Goal: Information Seeking & Learning: Check status

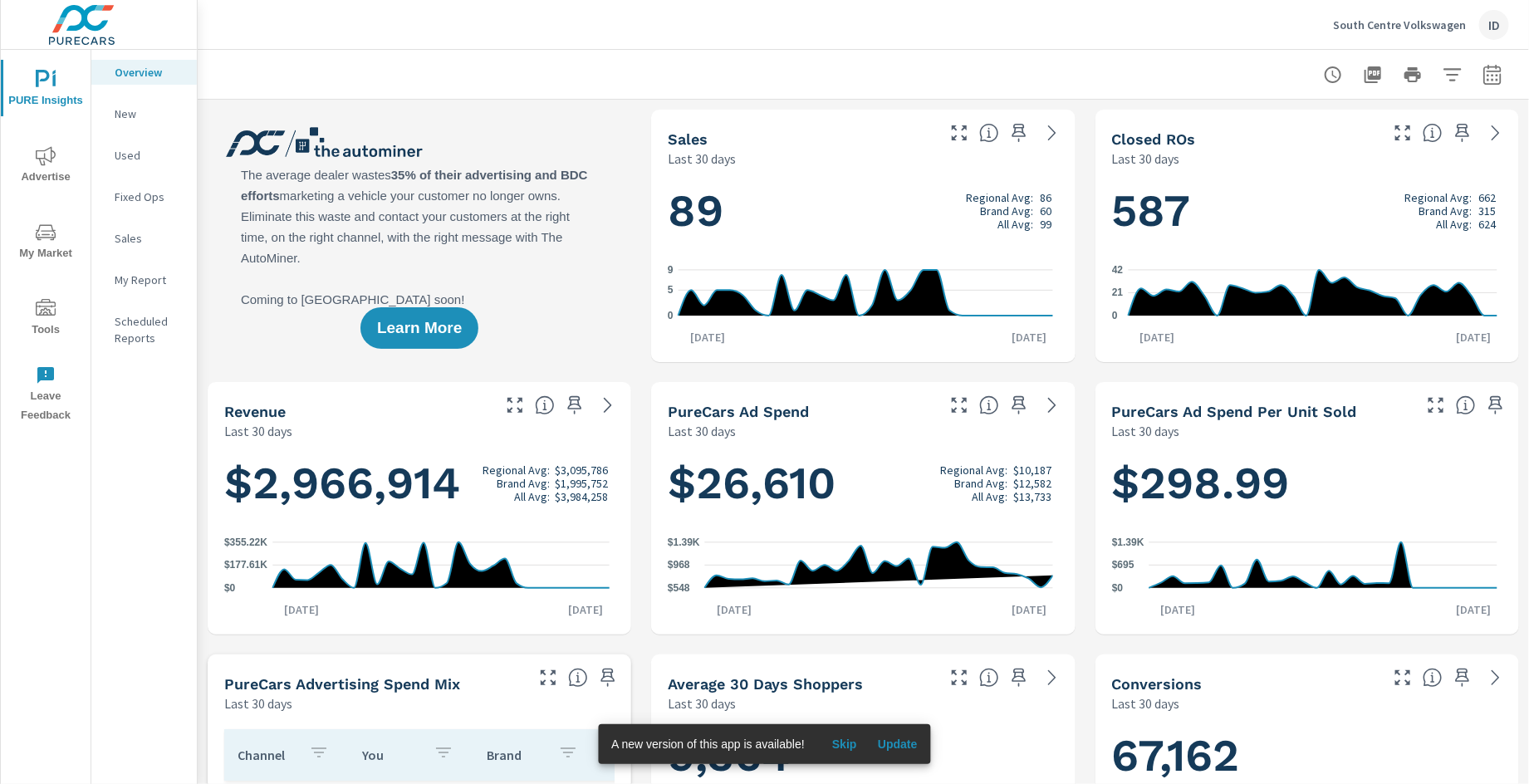
click at [54, 170] on span "Advertise" at bounding box center [46, 167] width 80 height 41
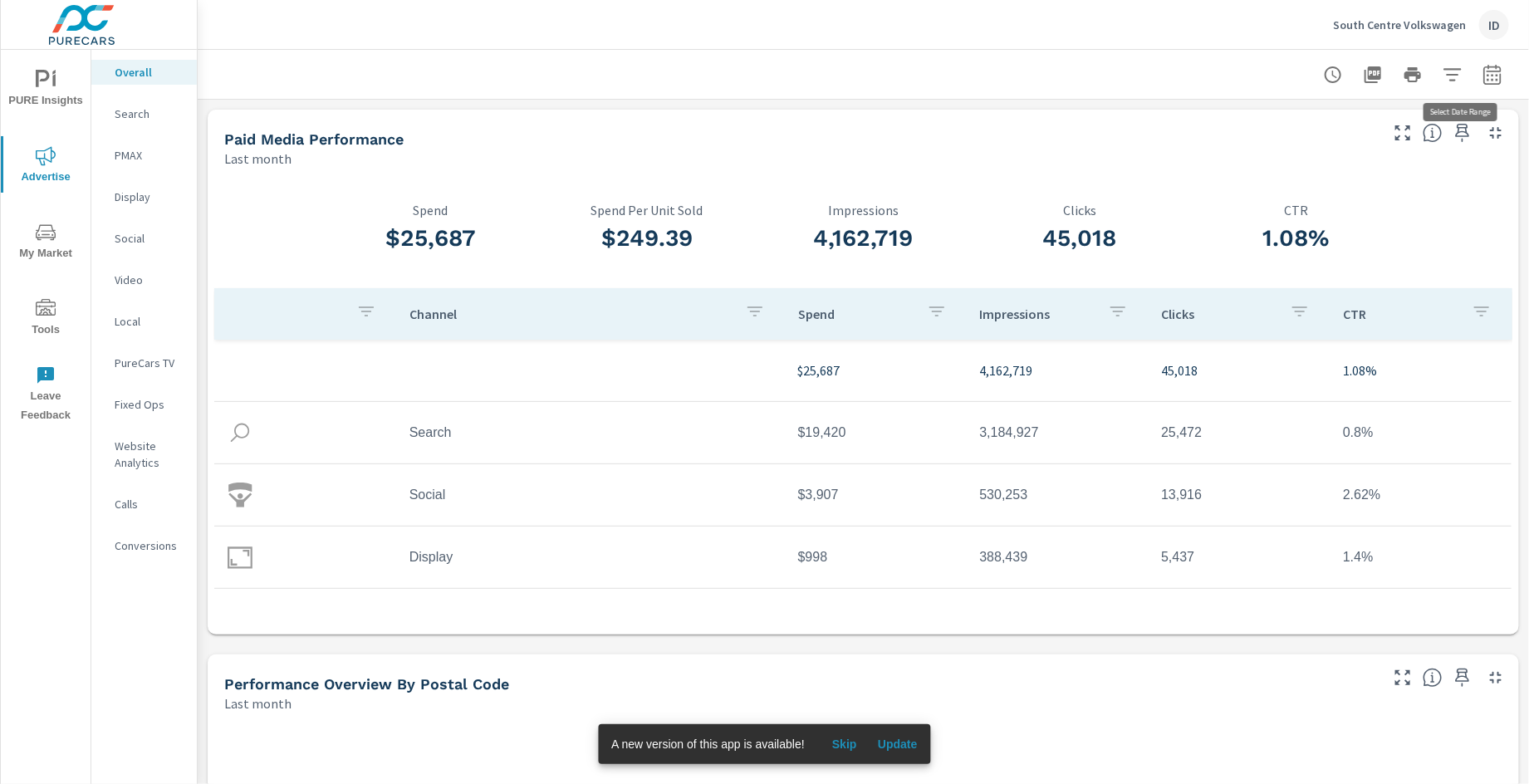
click at [1483, 75] on icon "button" at bounding box center [1493, 74] width 20 height 20
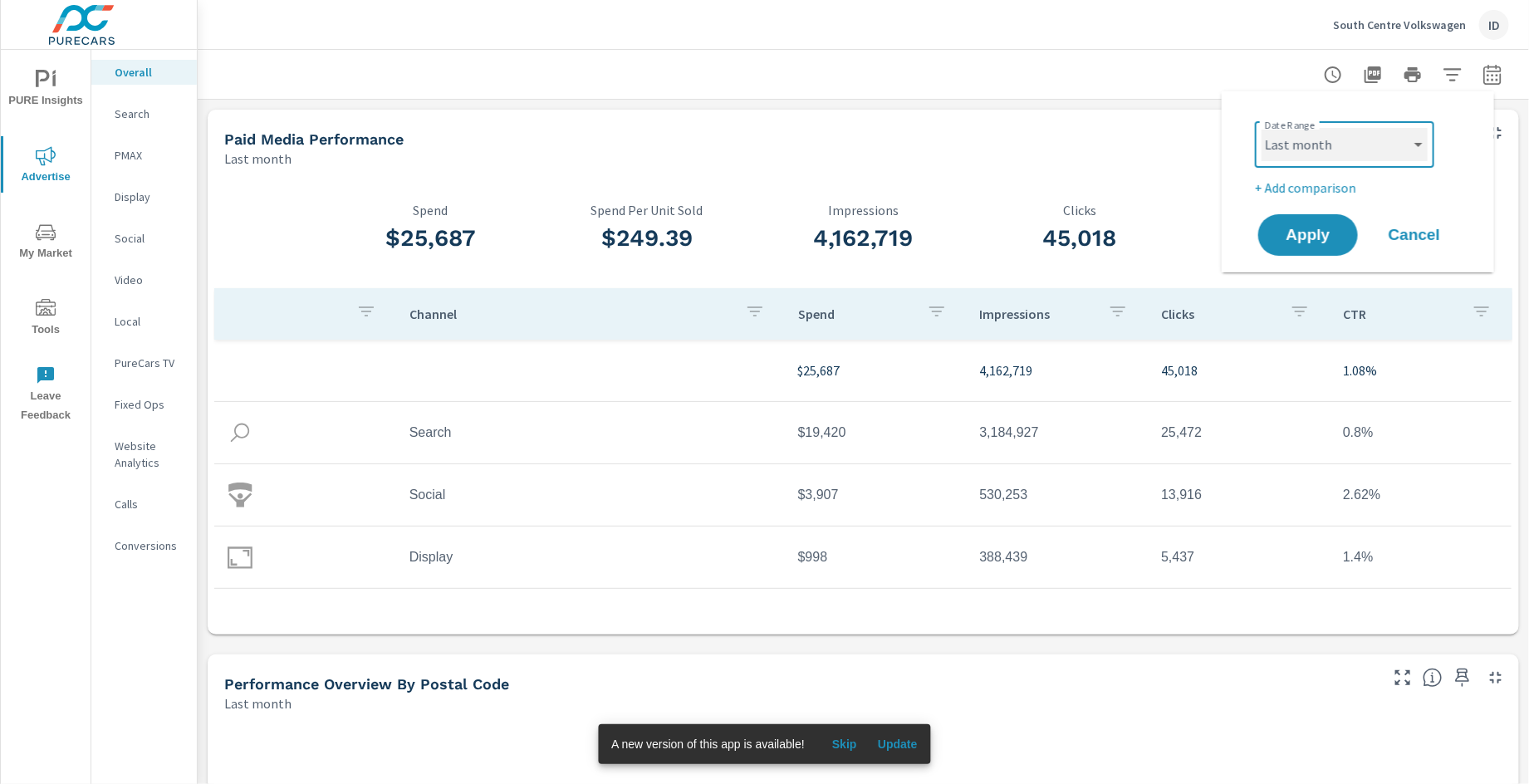
click at [1369, 144] on select "Custom [DATE] Last week Last 7 days Last 14 days Last 30 days Last 45 days Last…" at bounding box center [1344, 144] width 166 height 33
click at [1261, 128] on select "Custom [DATE] Last week Last 7 days Last 14 days Last 30 days Last 45 days Last…" at bounding box center [1344, 144] width 166 height 33
select select "Month to date"
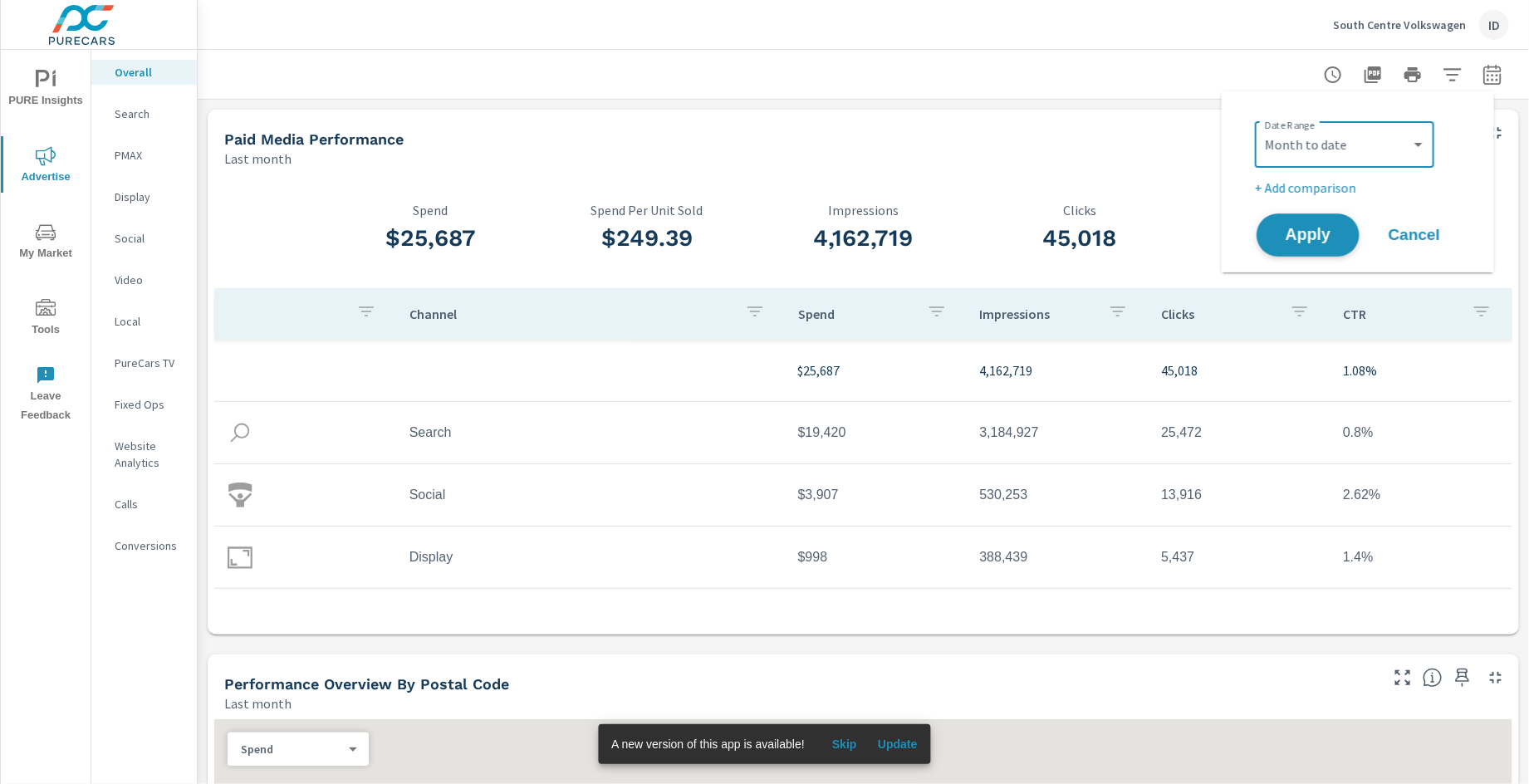
click at [1313, 241] on span "Apply" at bounding box center [1308, 235] width 68 height 16
